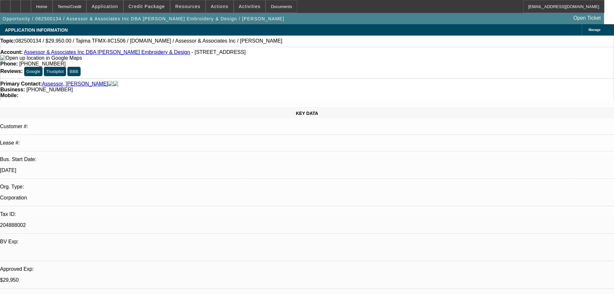
select select "0"
select select "2"
select select "0"
select select "6"
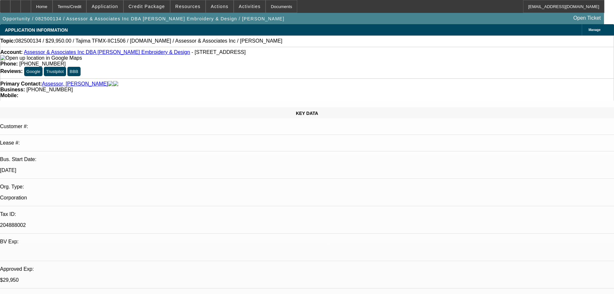
select select "0"
select select "2"
select select "0.1"
select select "4"
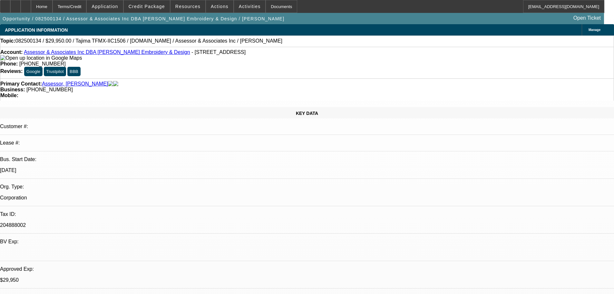
select select "0"
select select "2"
select select "0.1"
select select "4"
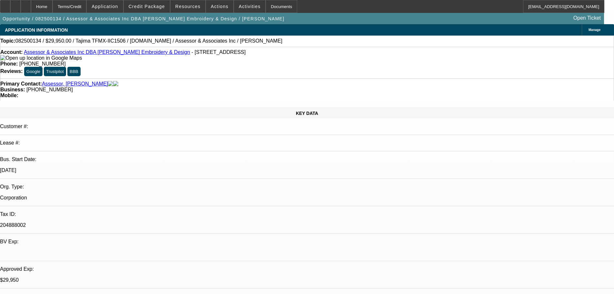
select select "0"
select select "2"
select select "0.1"
select select "4"
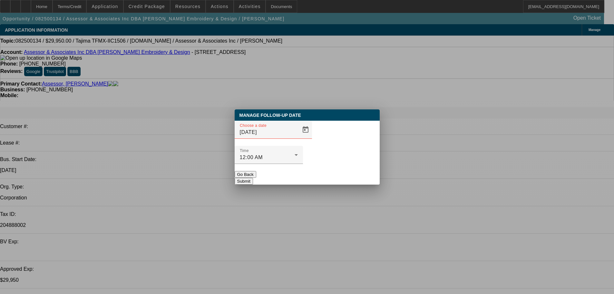
click at [298, 137] on span "Open calendar" at bounding box center [305, 129] width 15 height 15
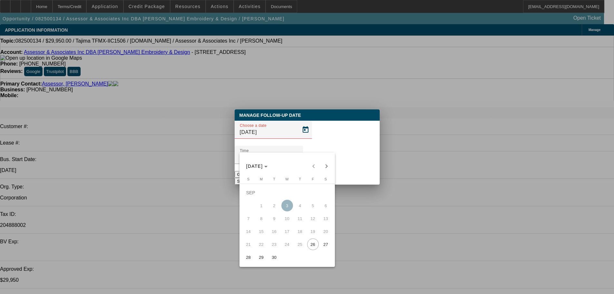
click at [279, 259] on span "30" at bounding box center [275, 257] width 12 height 12
type input "9/30/2025"
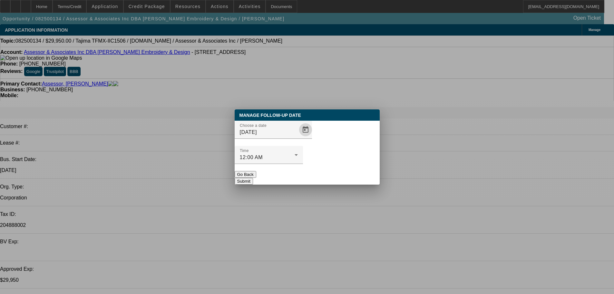
click at [303, 164] on div at bounding box center [269, 167] width 68 height 7
click at [253, 178] on button "Submit" at bounding box center [244, 181] width 18 height 7
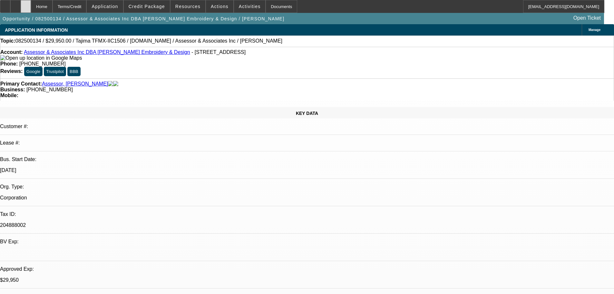
click at [31, 3] on div at bounding box center [26, 6] width 10 height 13
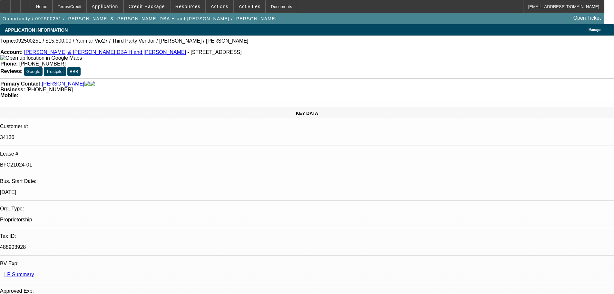
select select "0"
select select "6"
select select "0"
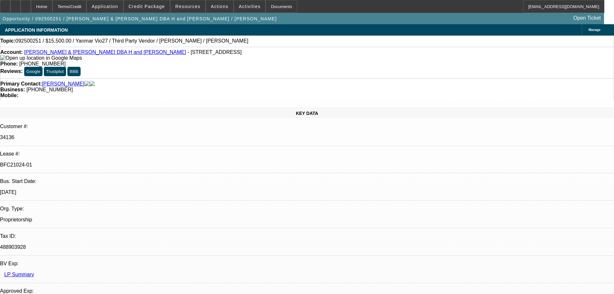
select select "0"
select select "6"
select select "0"
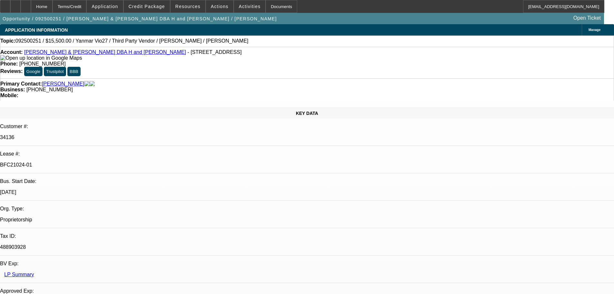
select select "0"
select select "6"
select select "0"
select select "0.1"
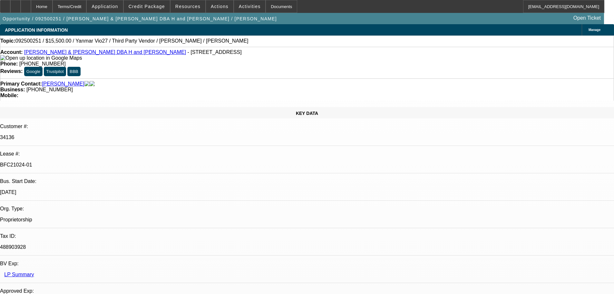
select select "4"
click at [31, 7] on div at bounding box center [26, 6] width 10 height 13
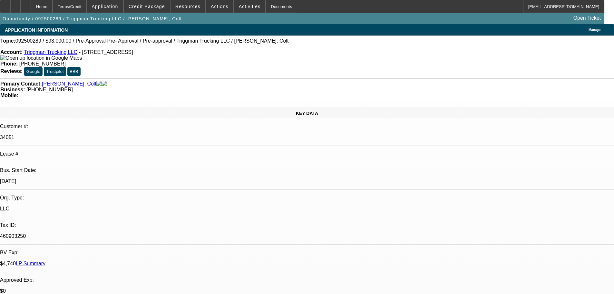
select select "0"
select select "2"
select select "0.1"
select select "4"
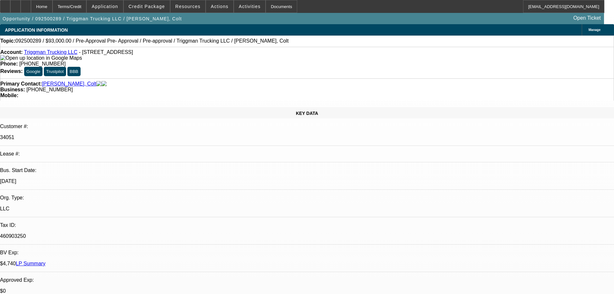
select select "0"
select select "2"
select select "0.1"
select select "4"
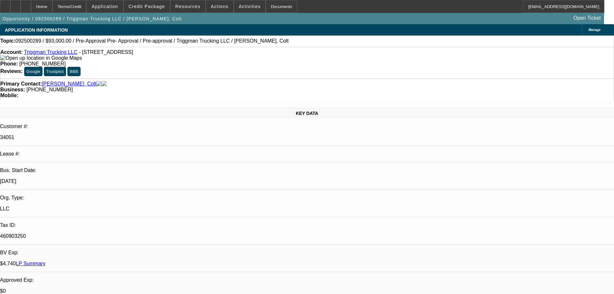
select select "0"
select select "2"
select select "0.1"
select select "4"
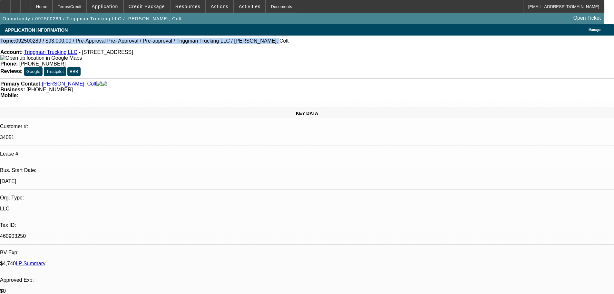
drag, startPoint x: 236, startPoint y: 42, endPoint x: 10, endPoint y: 45, distance: 226.1
click at [10, 44] on div "Topic: 092500289 / $93,000.00 / Pre-Approval Pre- Approval / Pre-approval / Tri…" at bounding box center [307, 41] width 614 height 6
click at [261, 40] on div "Topic: 092500289 / $93,000.00 / Pre-Approval Pre- Approval / Pre-approval / Tri…" at bounding box center [307, 41] width 614 height 6
drag, startPoint x: 243, startPoint y: 40, endPoint x: 10, endPoint y: 46, distance: 233.0
click at [10, 46] on div "Topic: 092500289 / $93,000.00 / Pre-Approval Pre- Approval / Pre-approval / Tri…" at bounding box center [307, 40] width 614 height 11
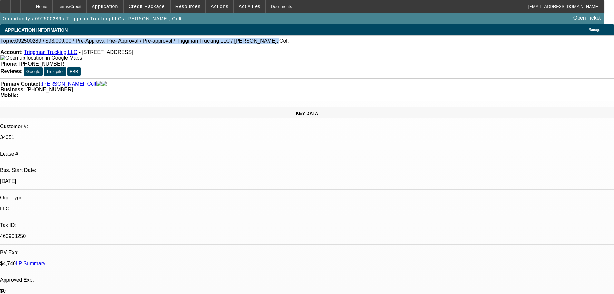
click at [248, 39] on div "Topic: 092500289 / $93,000.00 / Pre-Approval Pre- Approval / Pre-approval / Tri…" at bounding box center [307, 41] width 614 height 6
click at [26, 4] on icon at bounding box center [26, 4] width 0 height 0
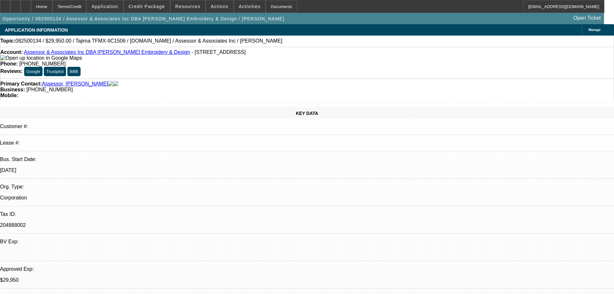
select select "0"
select select "2"
select select "0"
select select "6"
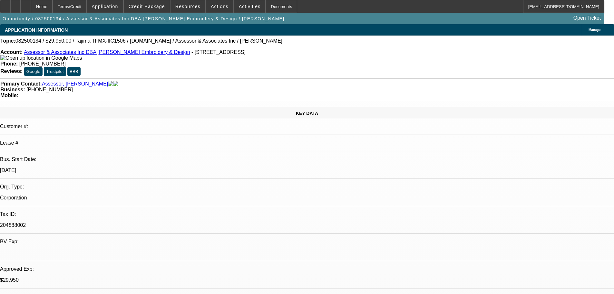
select select "0"
select select "2"
select select "0.1"
select select "4"
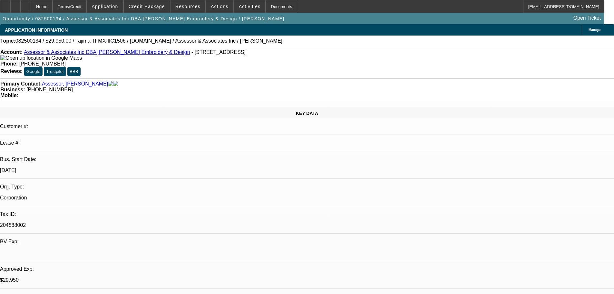
select select "0"
select select "2"
select select "0.1"
select select "4"
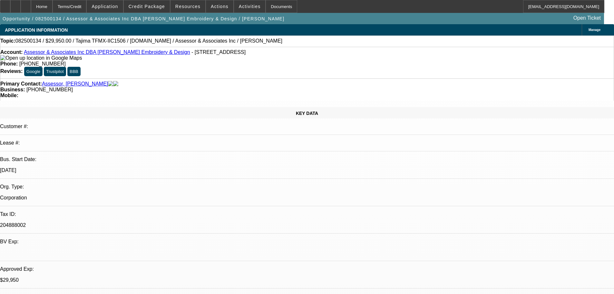
select select "0"
select select "2"
select select "0.1"
select select "4"
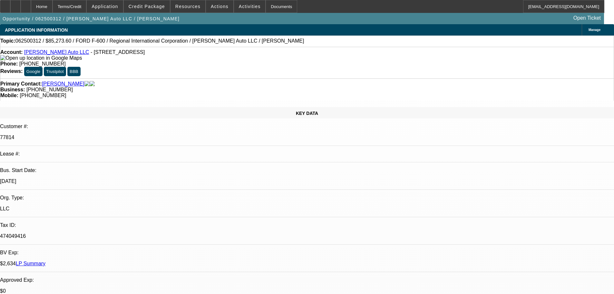
select select "0"
select select "6"
select select "0"
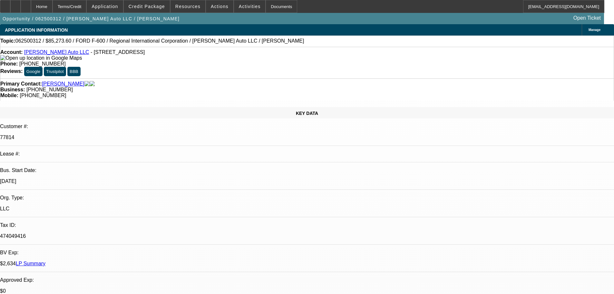
select select "0"
select select "6"
select select "0.1"
select select "0"
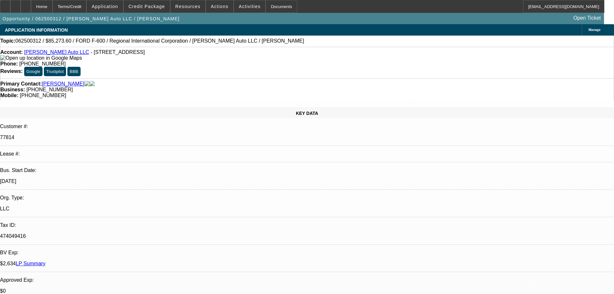
select select "2"
select select "0"
select select "6"
select select "0.1"
select select "0"
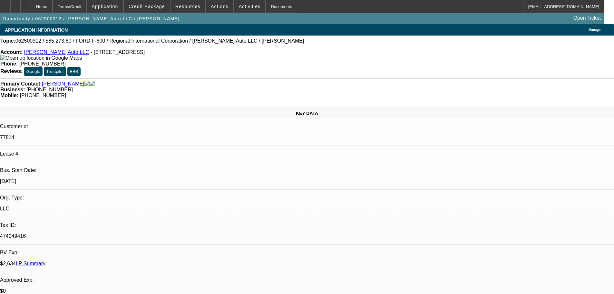
select select "2"
select select "0"
select select "6"
select select "0"
select select "2"
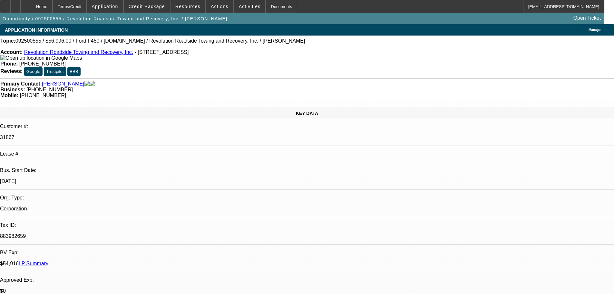
select select "2"
select select "0"
select select "6"
click at [31, 6] on div at bounding box center [26, 6] width 10 height 13
select select "0"
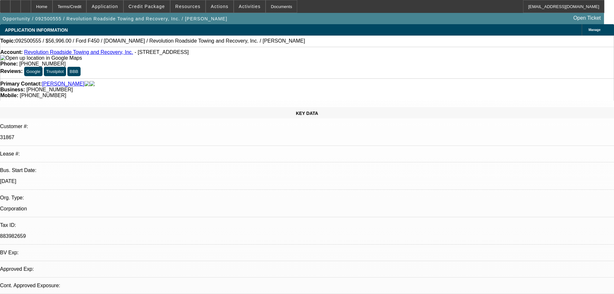
select select "2"
select select "0"
select select "1"
select select "2"
select select "6"
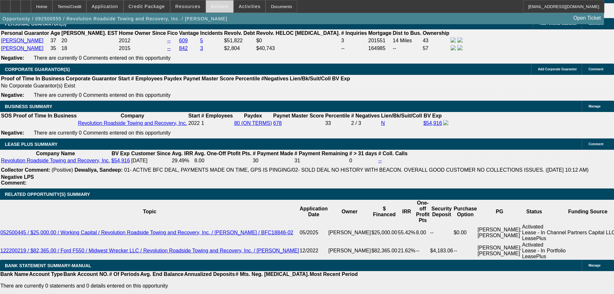
scroll to position [1027, 0]
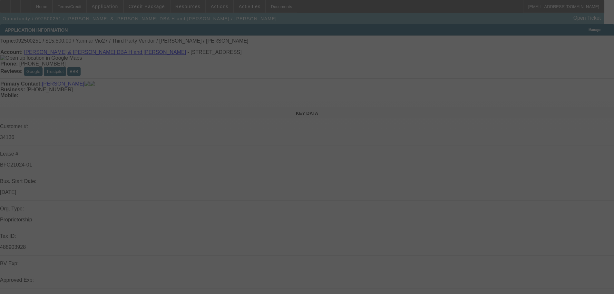
select select "0"
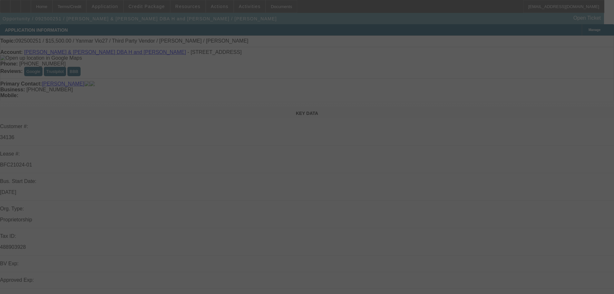
select select "0"
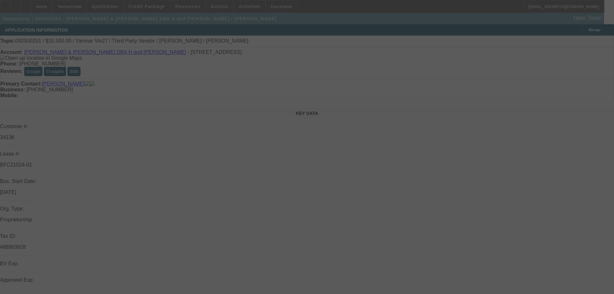
select select "0"
select select "0.1"
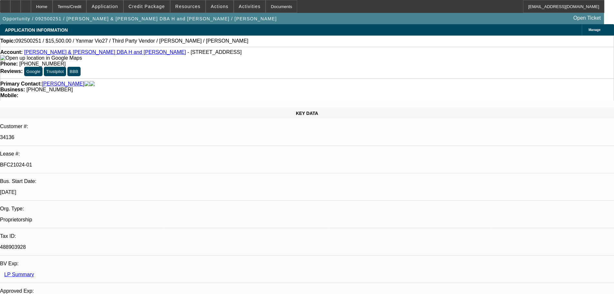
select select "1"
select select "6"
select select "1"
select select "6"
select select "1"
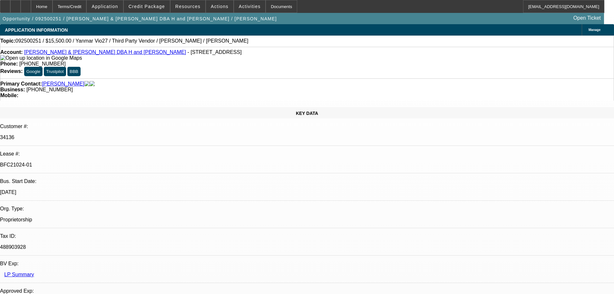
select select "6"
select select "1"
select select "4"
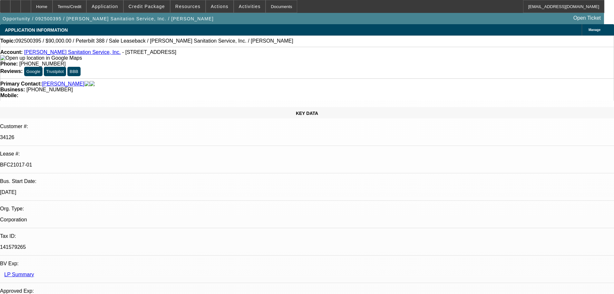
select select "0"
select select "2"
select select "0"
select select "6"
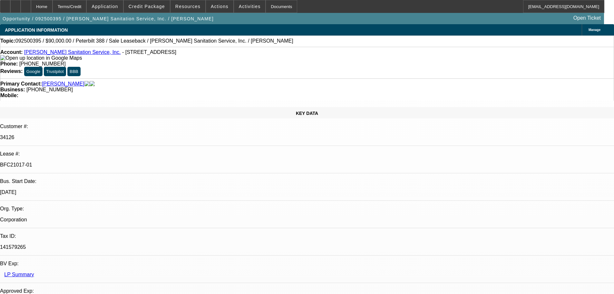
select select "0"
select select "2"
select select "0"
select select "6"
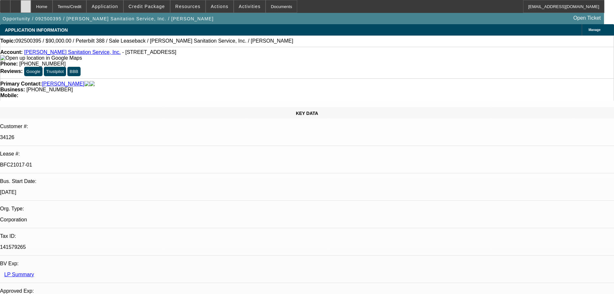
scroll to position [97, 0]
click at [31, 5] on div at bounding box center [26, 6] width 10 height 13
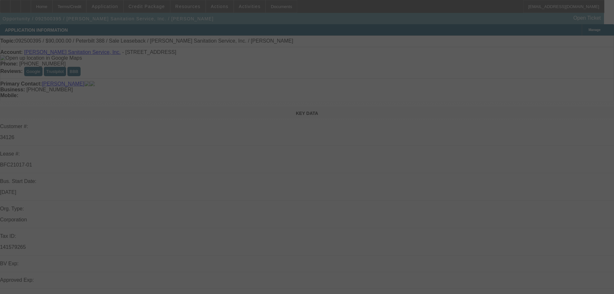
select select "0"
select select "2"
select select "0"
select select "6"
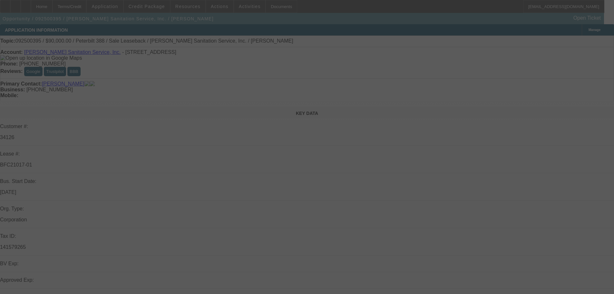
select select "0"
select select "2"
select select "0"
select select "6"
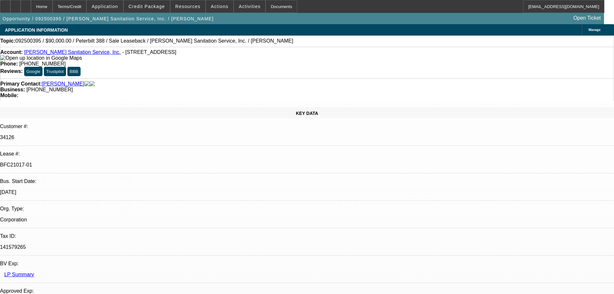
scroll to position [129, 0]
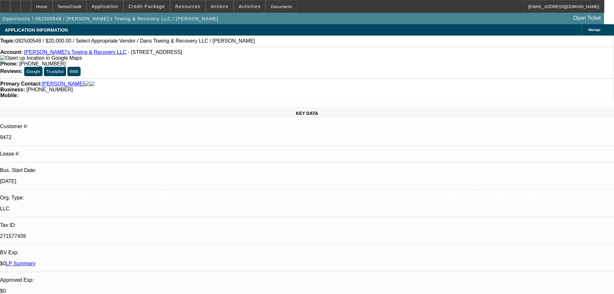
select select "0"
select select "2"
select select "0"
select select "6"
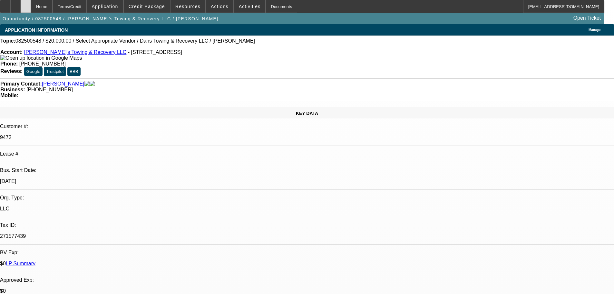
click at [26, 4] on icon at bounding box center [26, 4] width 0 height 0
select select "0"
select select "2"
select select "0"
select select "1"
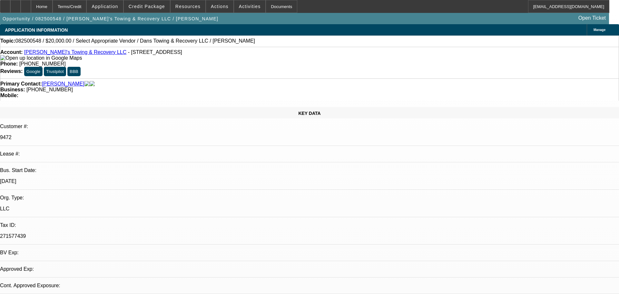
select select "2"
select select "6"
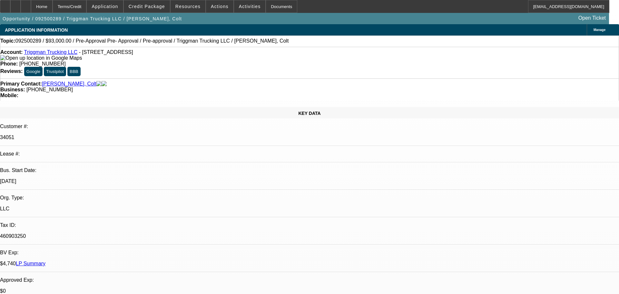
select select "0"
select select "2"
select select "0.1"
select select "4"
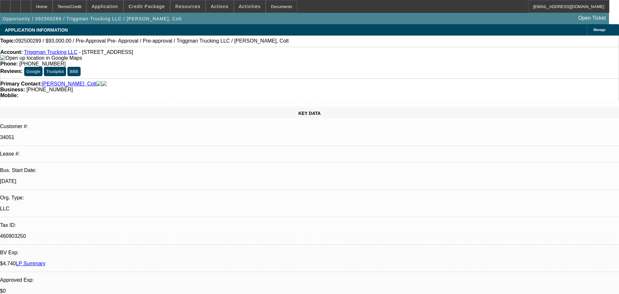
select select "0"
select select "2"
select select "0.1"
select select "4"
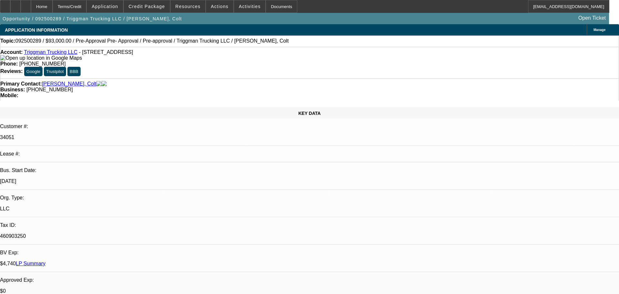
select select "0"
select select "2"
select select "0.1"
select select "4"
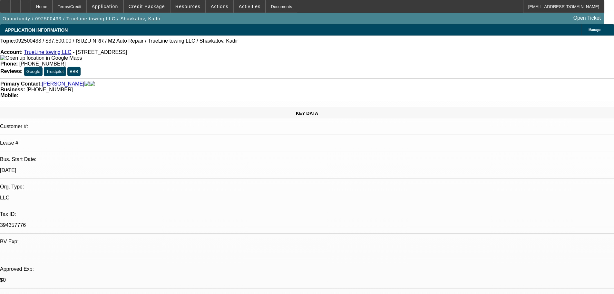
select select "0"
select select "2"
select select "0.1"
select select "4"
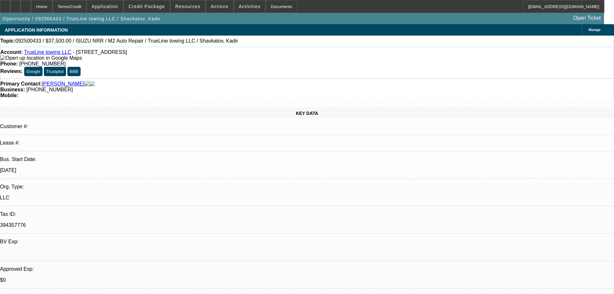
select select "0"
select select "2"
select select "0.1"
select select "4"
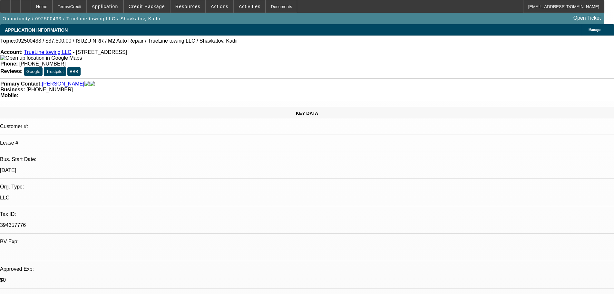
select select "0"
select select "2"
select select "0.1"
select select "4"
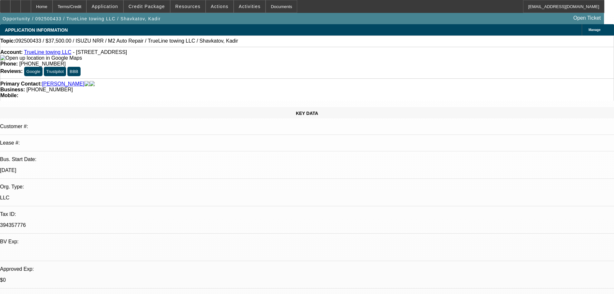
select select "0"
select select "2"
select select "0.1"
select select "4"
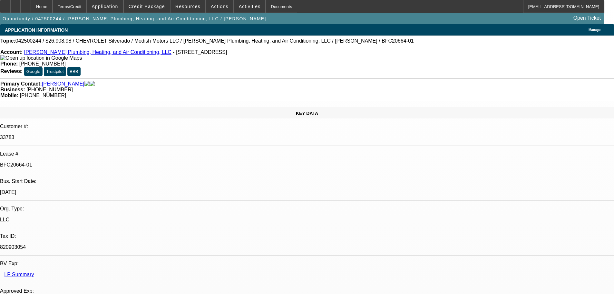
select select "0"
select select "3"
select select "0"
select select "6"
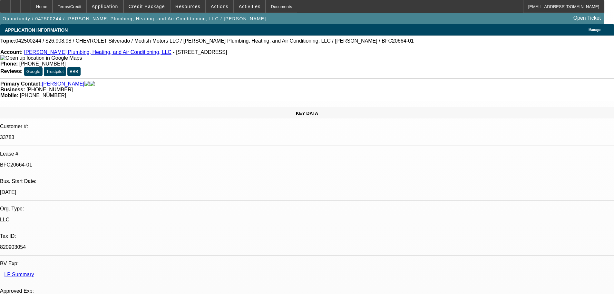
select select "0"
select select "3"
select select "0"
select select "6"
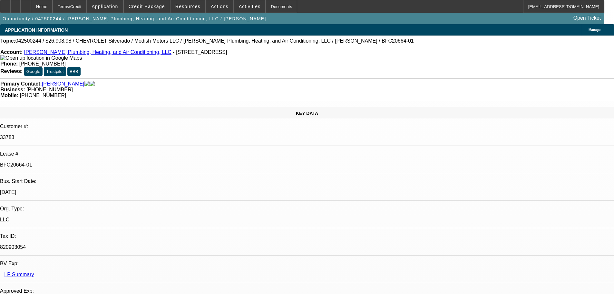
select select "0"
select select "3"
select select "0"
select select "6"
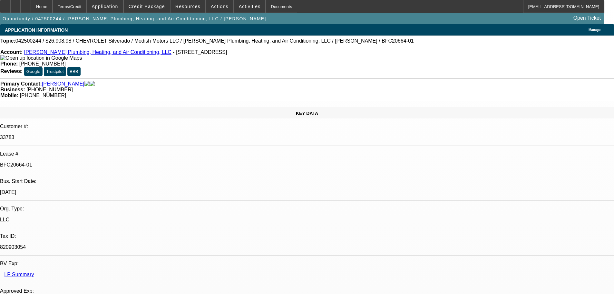
select select "0"
select select "2"
select select "0"
select select "6"
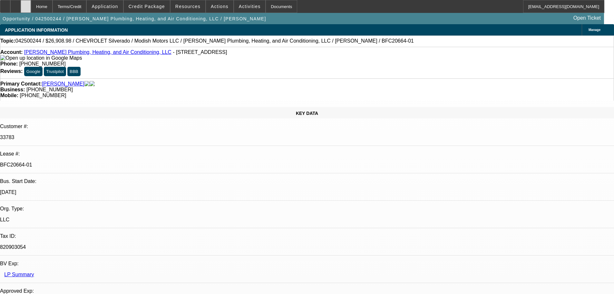
click at [31, 10] on div at bounding box center [26, 6] width 10 height 13
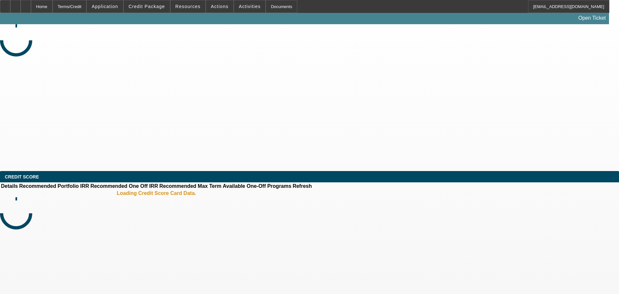
select select "0"
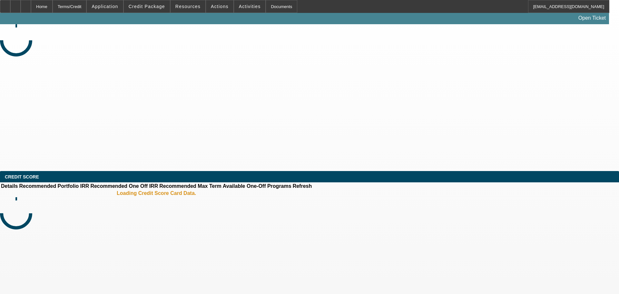
select select "0"
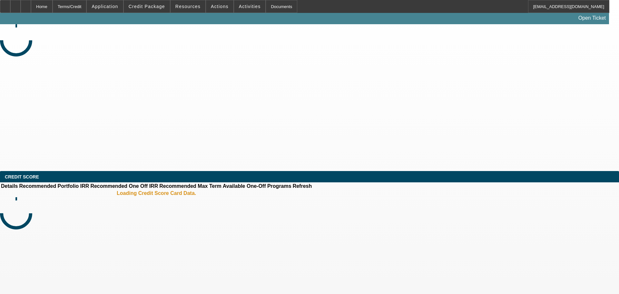
select select "0"
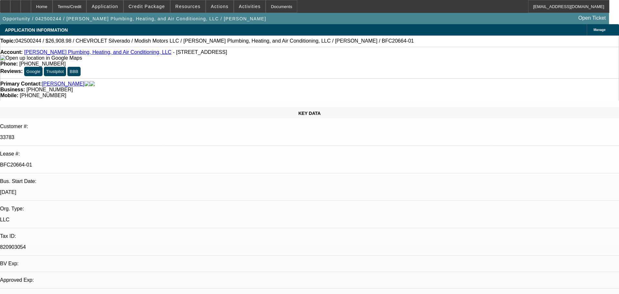
select select "1"
select select "3"
select select "6"
select select "1"
select select "3"
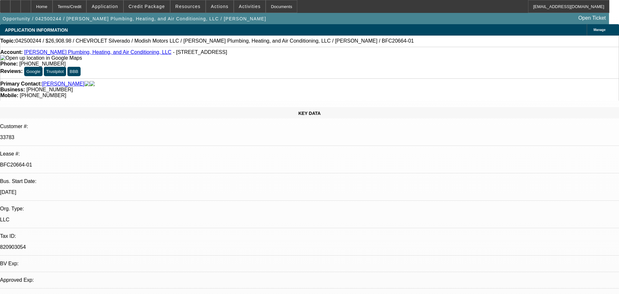
select select "6"
select select "1"
select select "3"
select select "6"
select select "1"
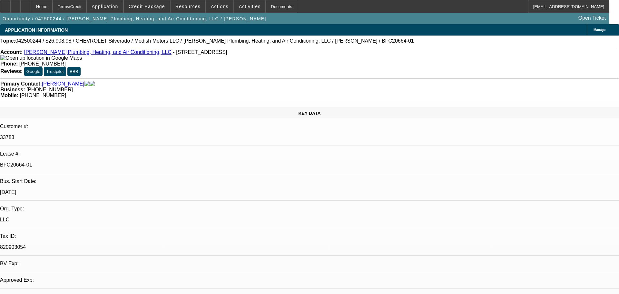
select select "2"
select select "6"
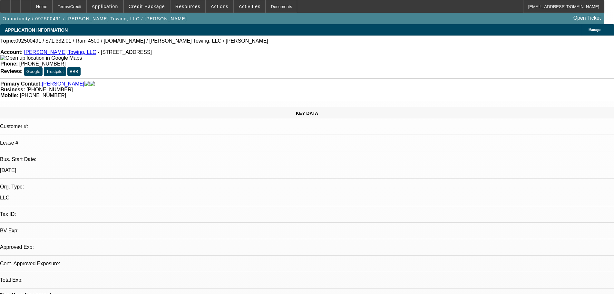
select select "0"
select select "2"
